Goal: Book appointment/travel/reservation

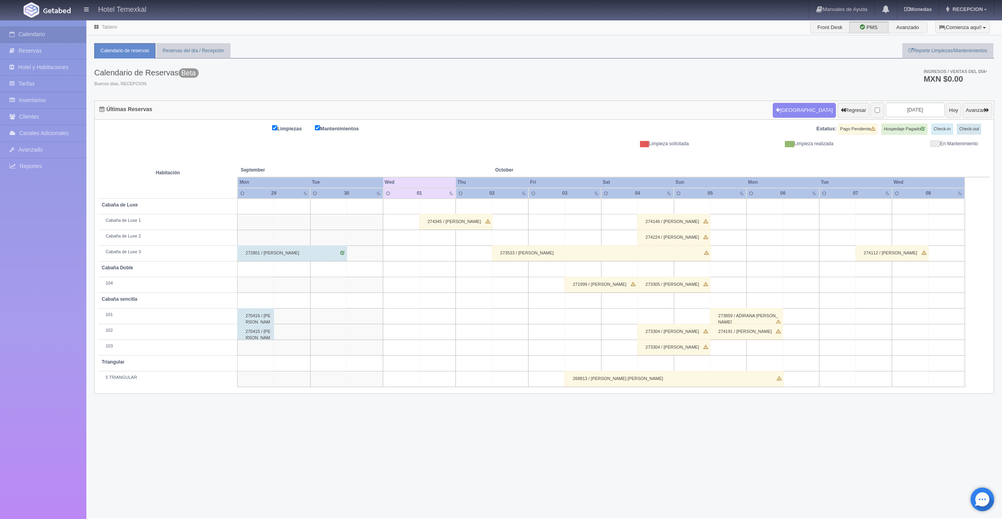
click at [661, 203] on td at bounding box center [656, 207] width 37 height 16
click at [658, 225] on button "Nueva Reserva" at bounding box center [657, 228] width 68 height 13
type input "[DATE]"
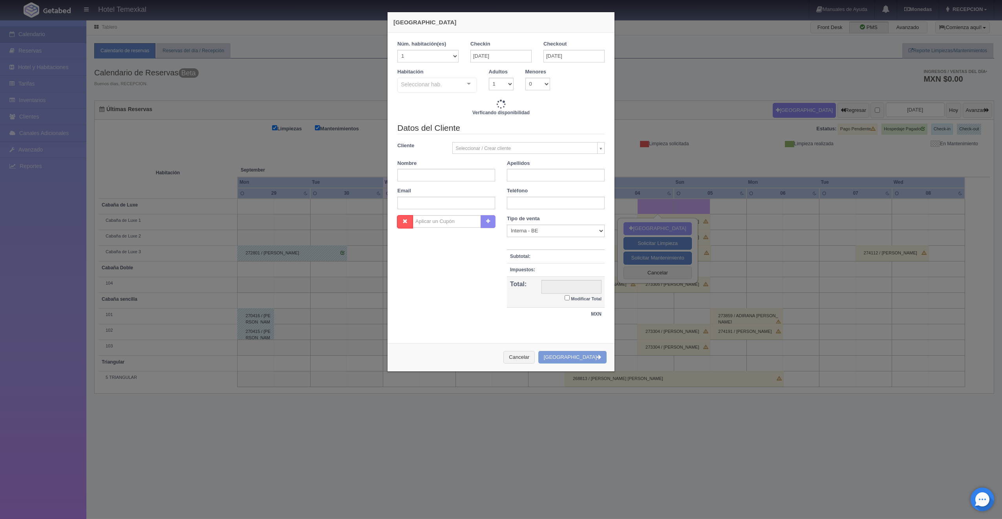
checkbox input "false"
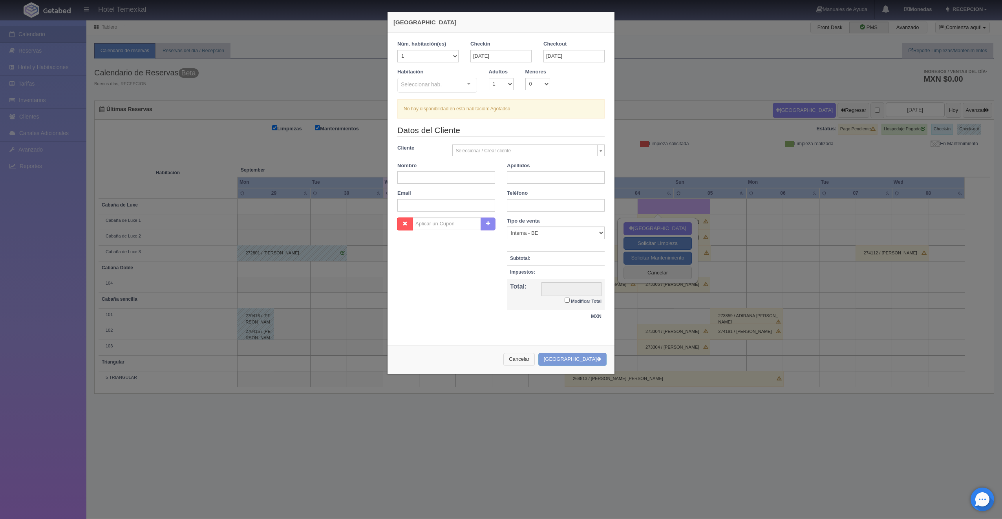
click at [535, 362] on button "Cancelar" at bounding box center [518, 359] width 31 height 13
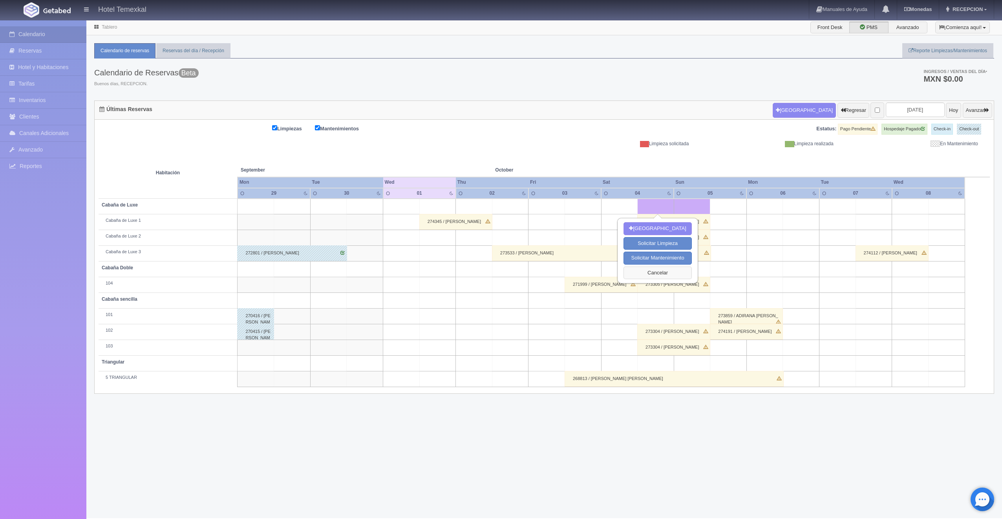
click at [654, 270] on button "Cancelar" at bounding box center [657, 273] width 68 height 13
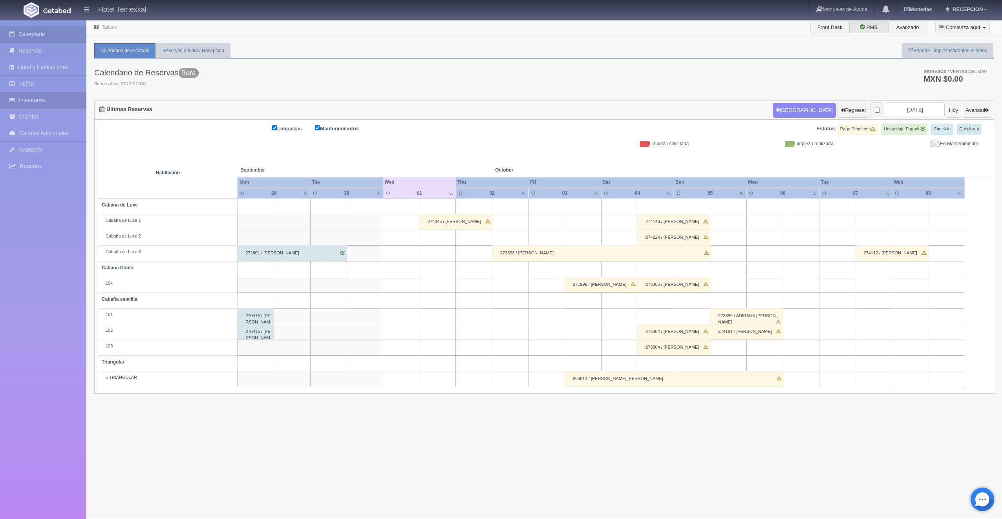
click at [38, 101] on link "Inventarios" at bounding box center [43, 100] width 86 height 16
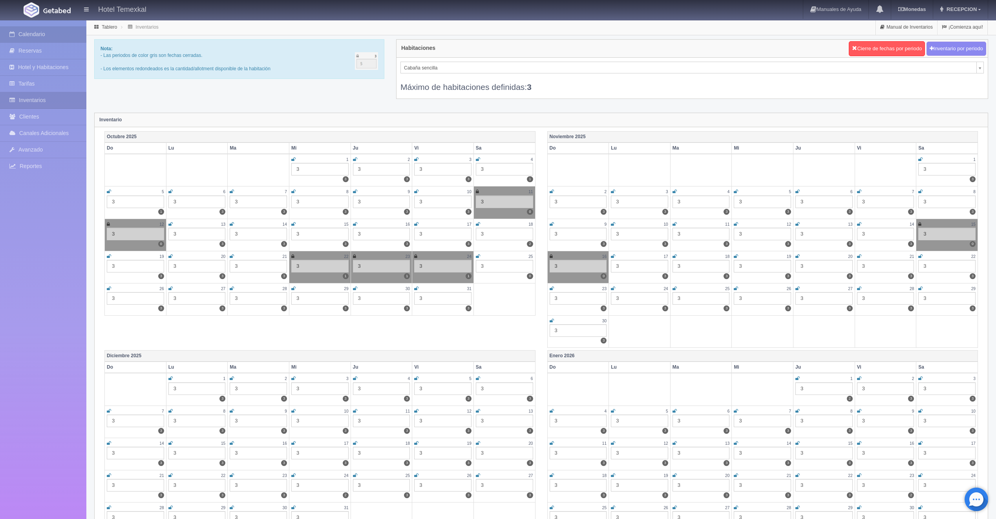
click at [59, 26] on link "Calendario" at bounding box center [43, 34] width 86 height 16
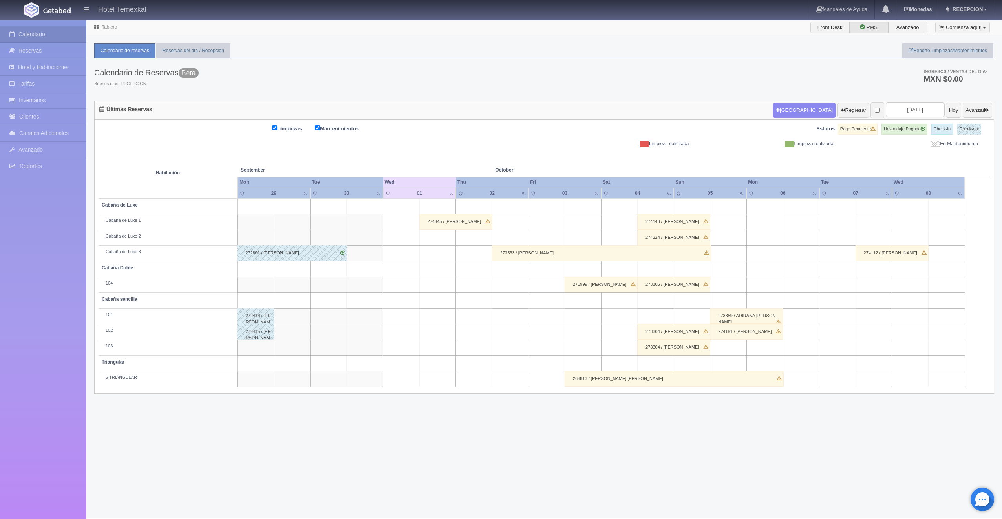
click at [658, 204] on td at bounding box center [656, 207] width 37 height 16
click at [661, 227] on button "Nueva Reserva" at bounding box center [657, 228] width 68 height 13
type input "[DATE]"
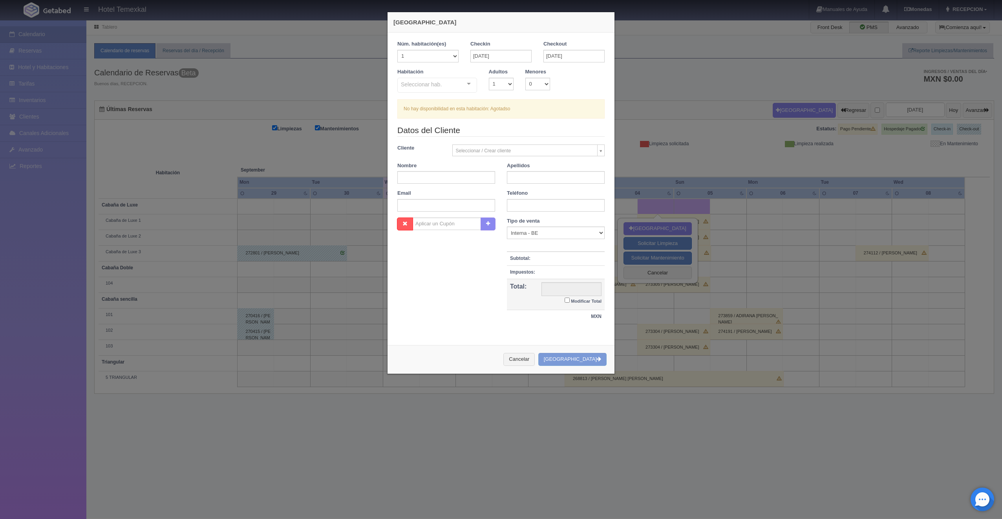
click at [473, 82] on div "Seleccionar hab." at bounding box center [437, 85] width 80 height 15
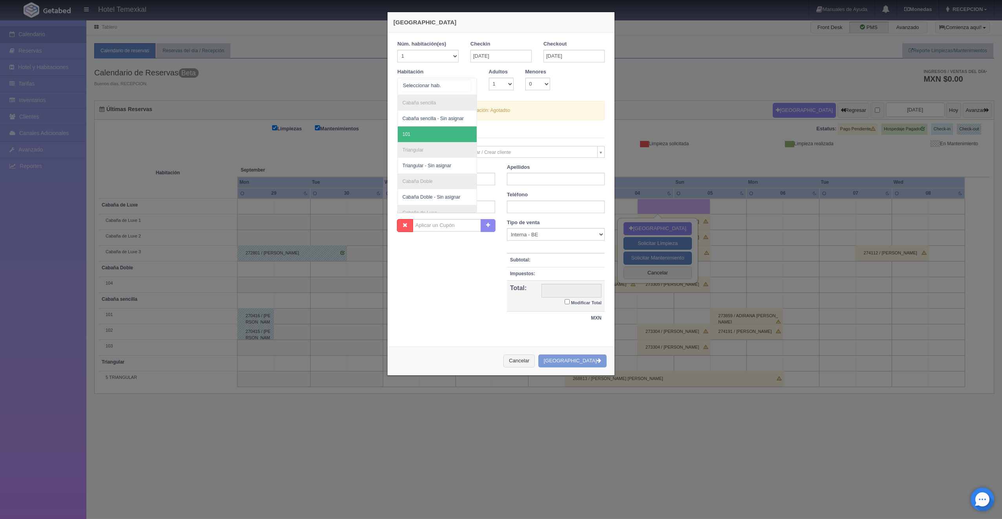
click at [429, 128] on span "101" at bounding box center [437, 134] width 79 height 16
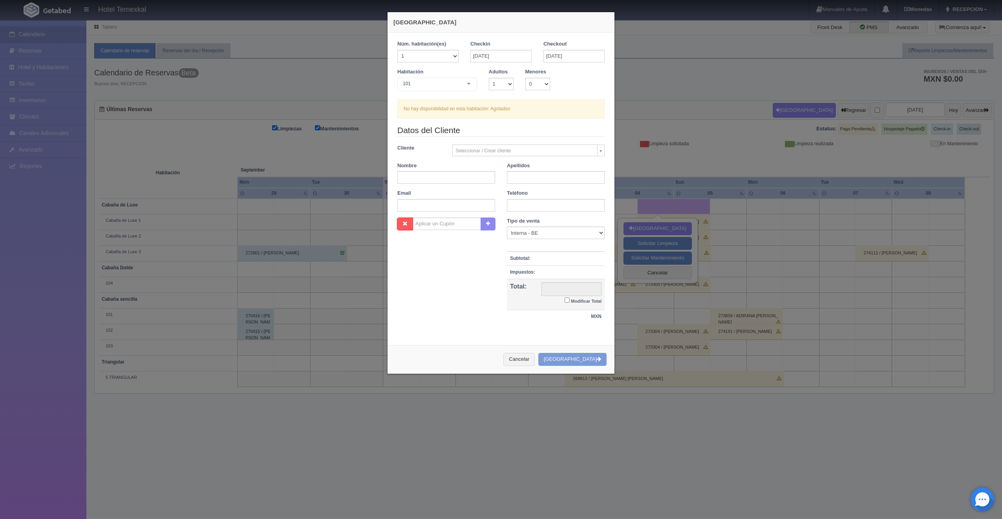
checkbox input "false"
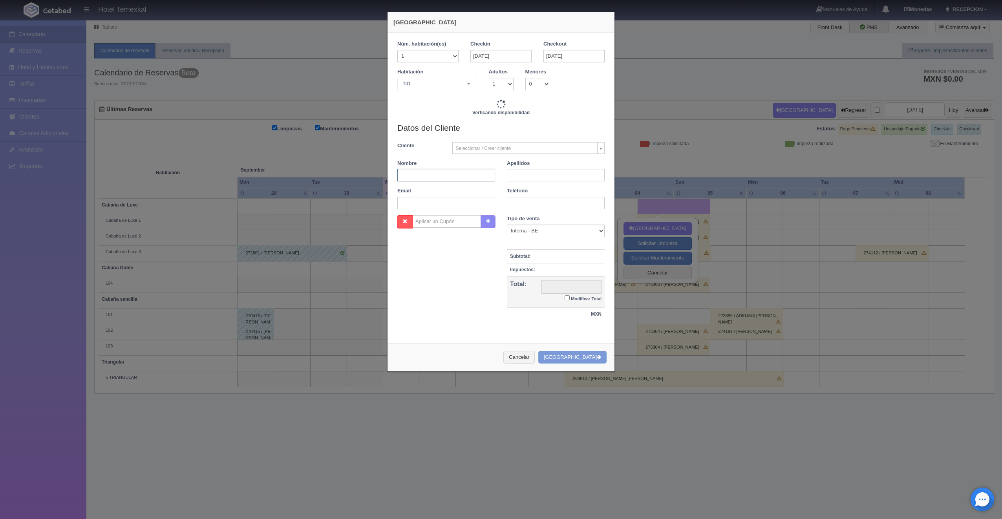
click at [423, 172] on input "text" at bounding box center [446, 175] width 98 height 13
type input "4000.00"
checkbox input "false"
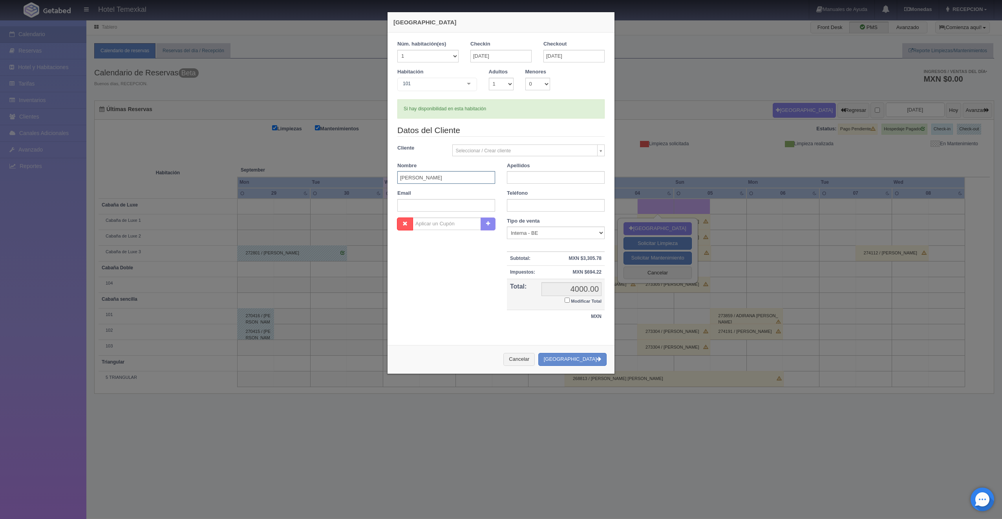
type input "[PERSON_NAME]"
click at [527, 173] on input "text" at bounding box center [556, 177] width 98 height 13
type input "[PERSON_NAME]"
click at [565, 299] on input "Modificar Total" at bounding box center [567, 300] width 5 height 5
checkbox input "true"
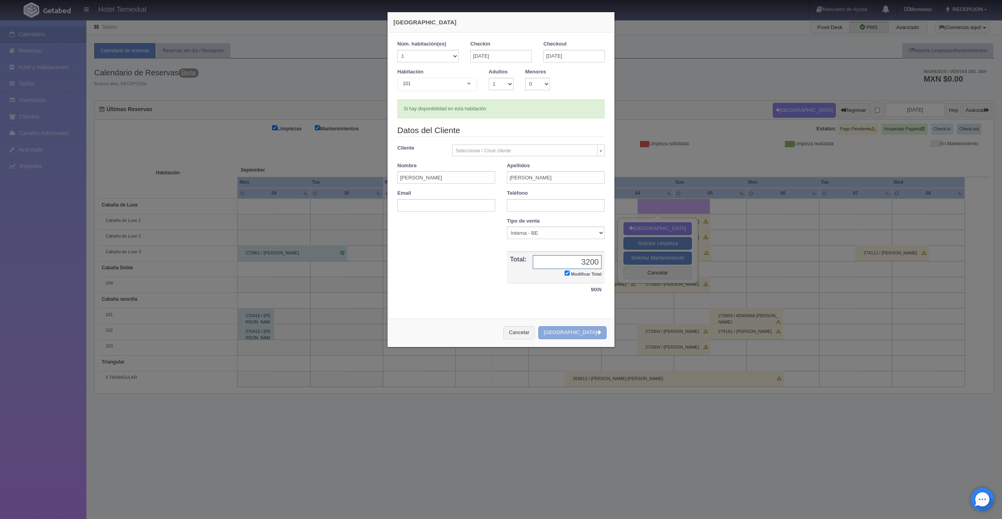
type input "3200"
click at [593, 329] on button "Crear Reserva" at bounding box center [572, 332] width 68 height 13
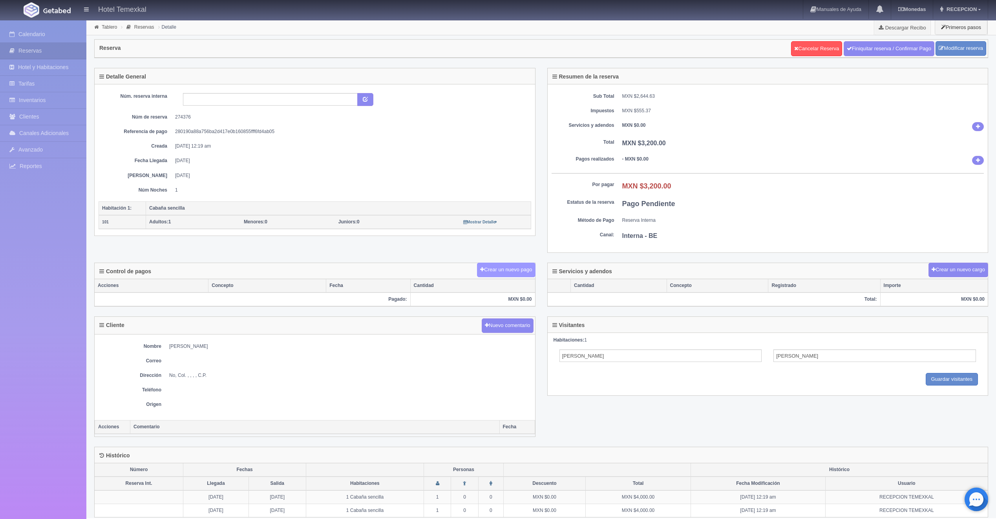
click at [505, 268] on button "Crear un nuevo pago" at bounding box center [506, 270] width 58 height 15
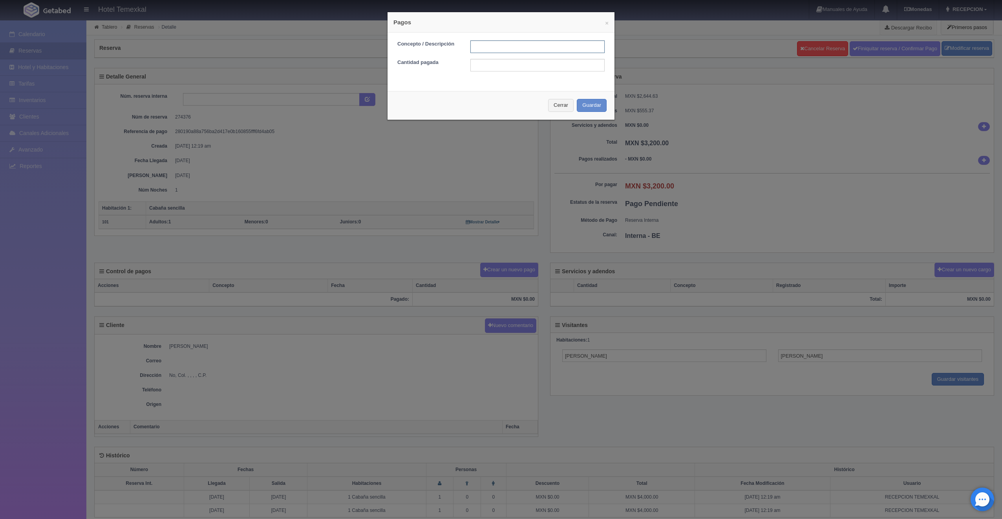
click at [494, 44] on input "text" at bounding box center [537, 46] width 134 height 13
type input "PRIMER ABONO"
click at [501, 67] on input "text" at bounding box center [537, 65] width 134 height 13
type input "1600"
click at [603, 98] on div "Cerrar Guardar" at bounding box center [500, 105] width 227 height 29
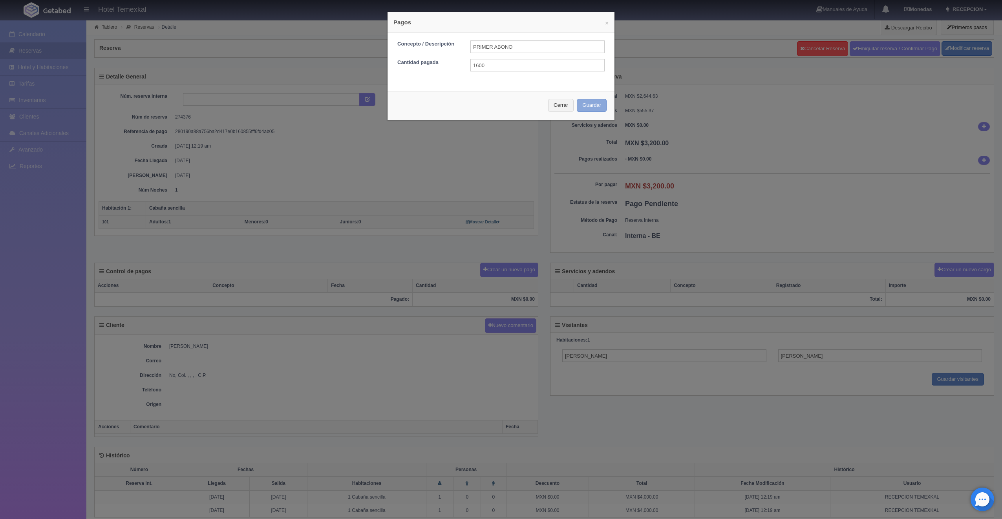
click at [603, 100] on button "Guardar" at bounding box center [592, 105] width 30 height 13
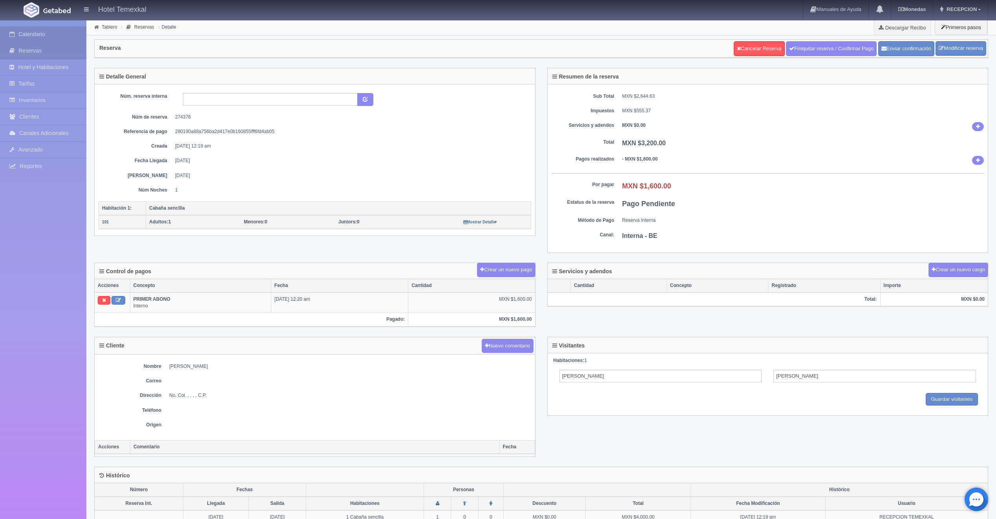
click at [29, 31] on link "Calendario" at bounding box center [43, 34] width 86 height 16
